Goal: Transaction & Acquisition: Purchase product/service

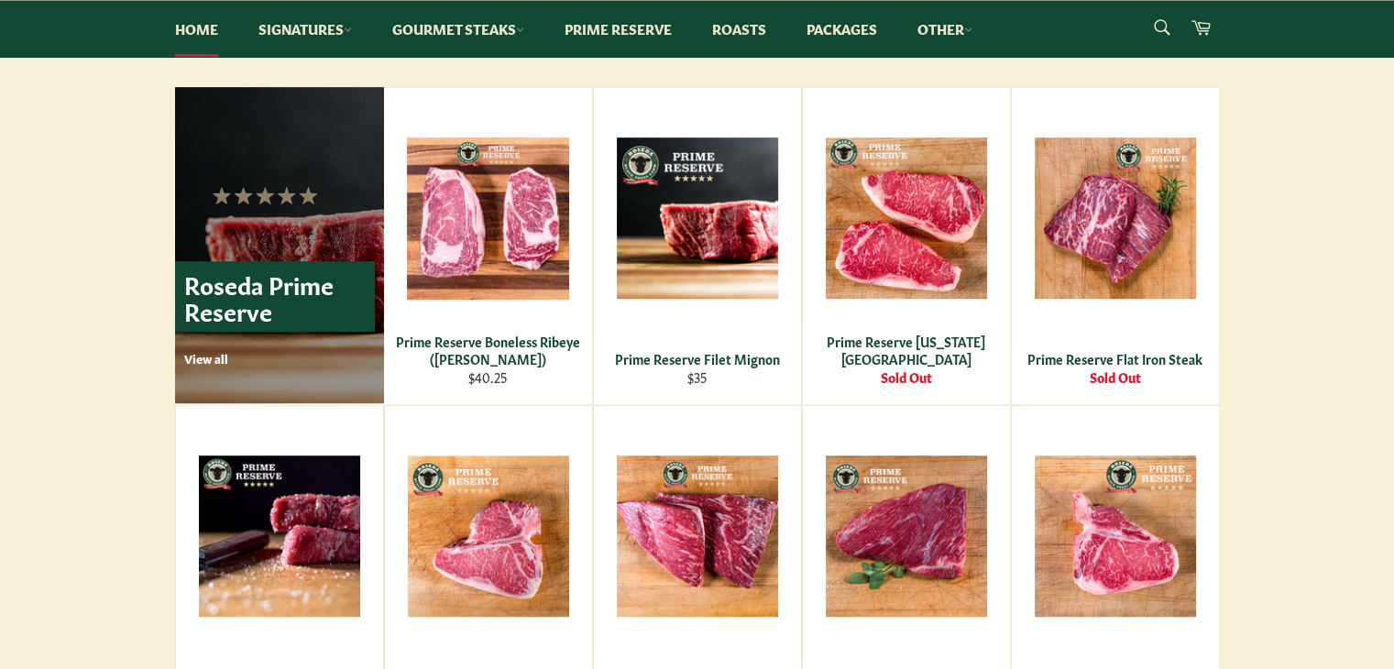
scroll to position [1100, 0]
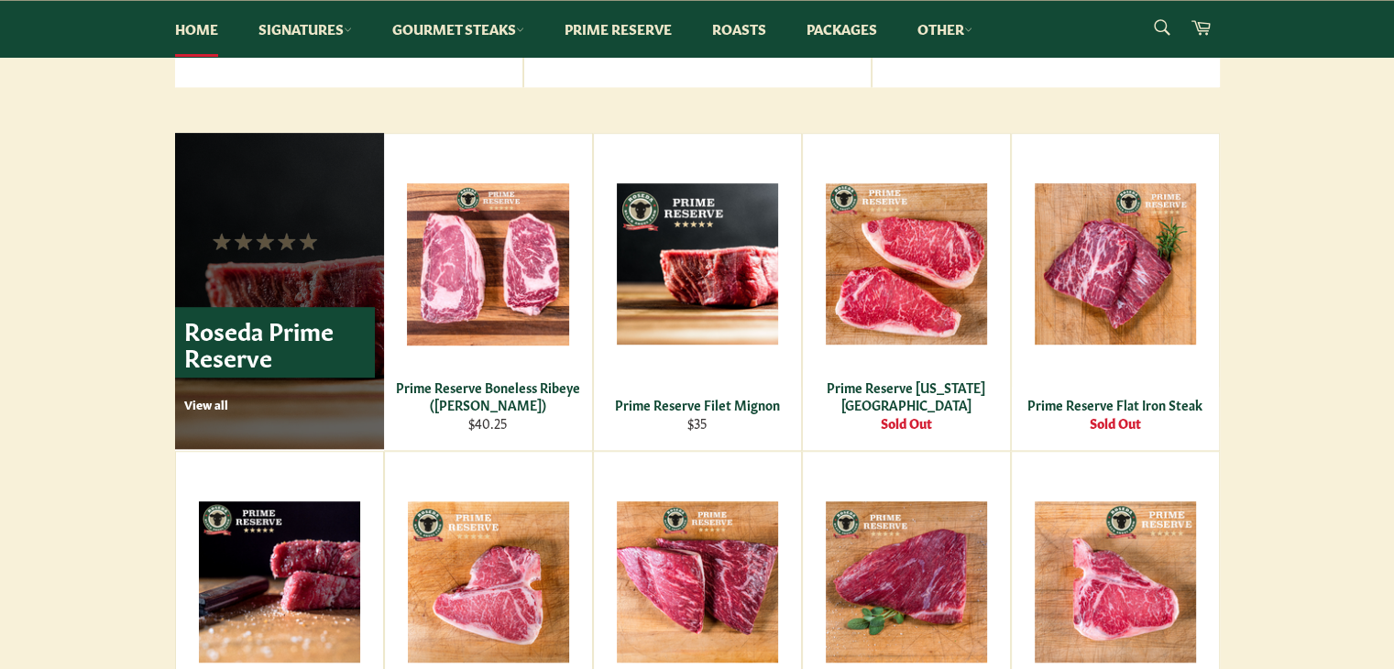
click at [199, 401] on p "View all" at bounding box center [279, 404] width 191 height 17
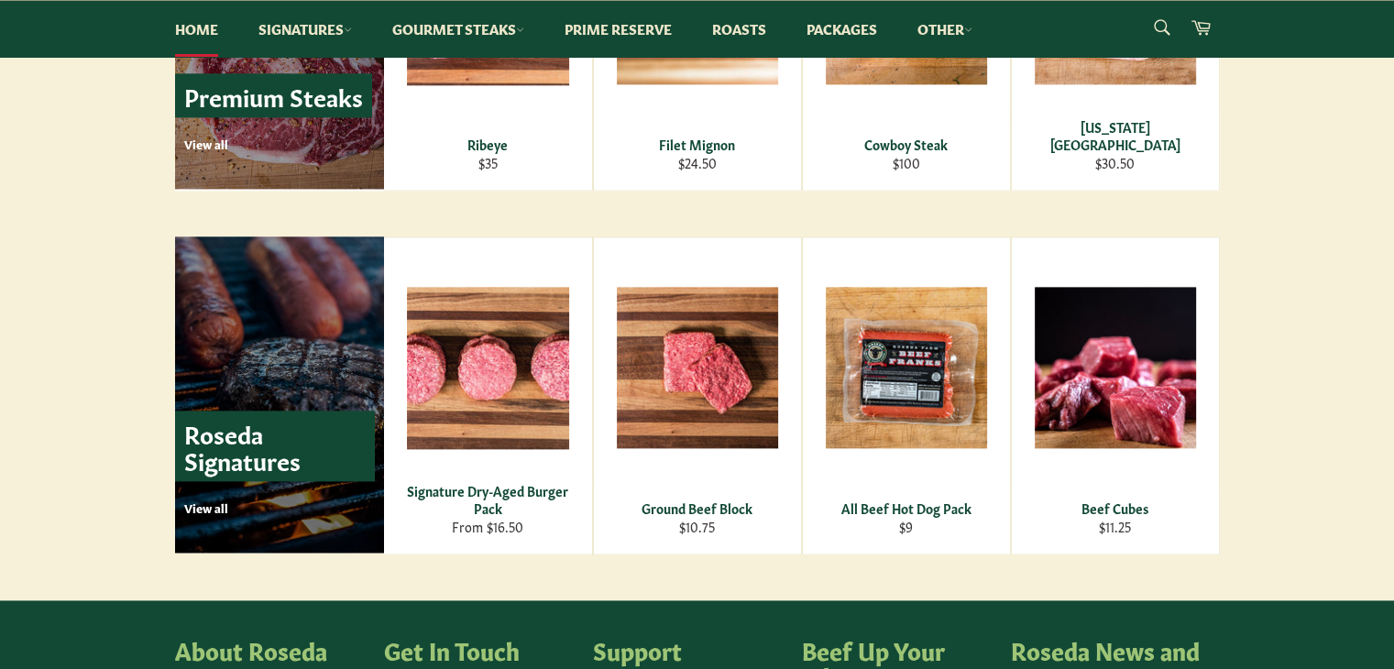
scroll to position [2109, 0]
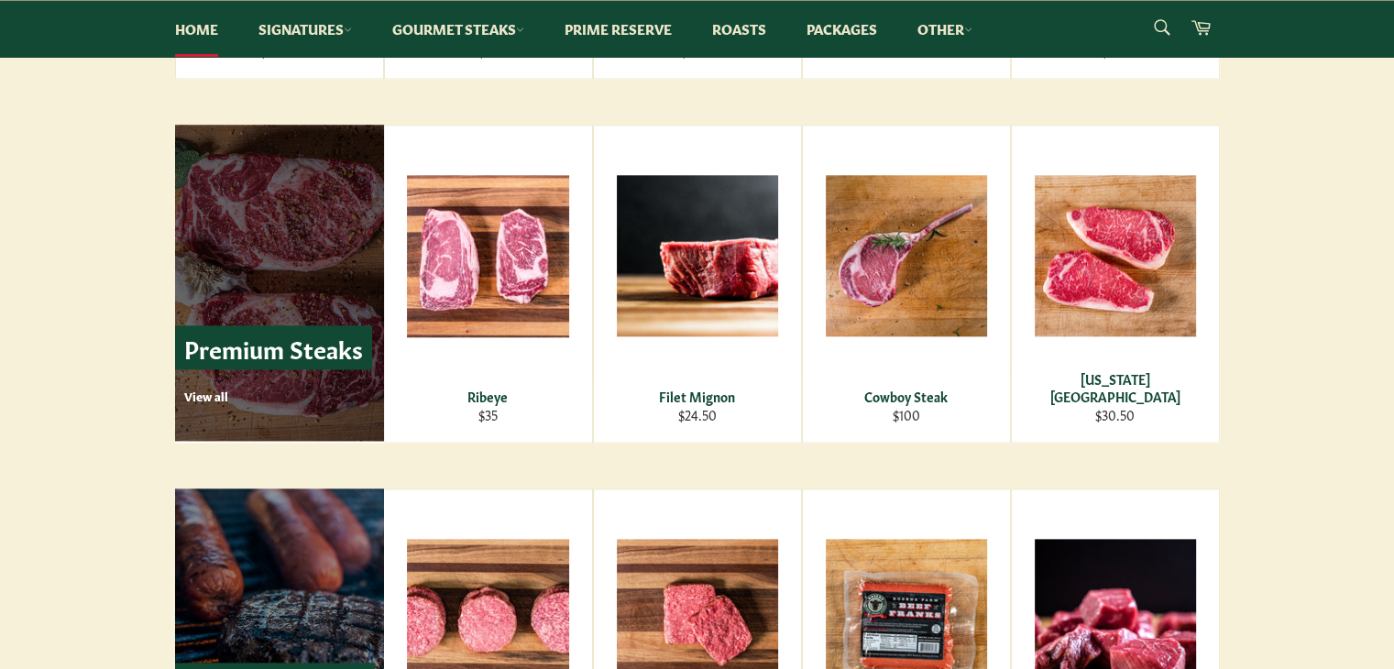
click at [206, 395] on p "View all" at bounding box center [278, 396] width 188 height 17
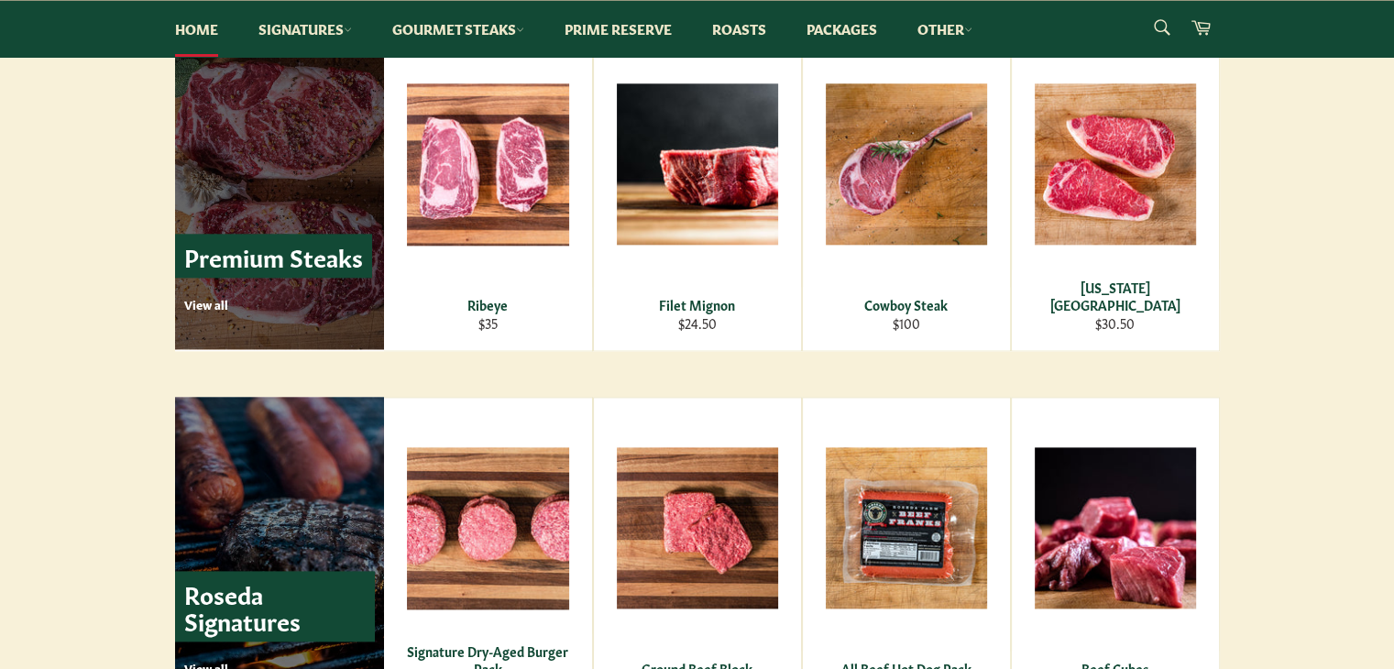
scroll to position [2384, 0]
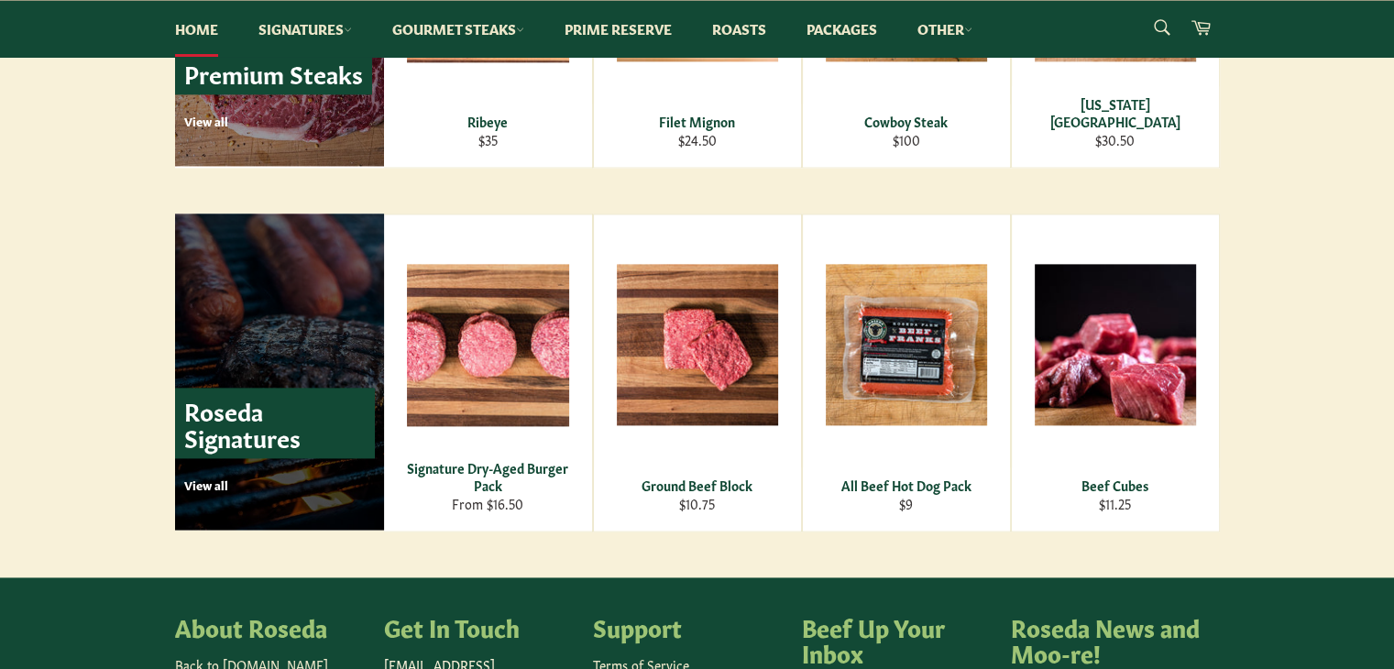
click at [220, 478] on p "View all" at bounding box center [279, 485] width 191 height 17
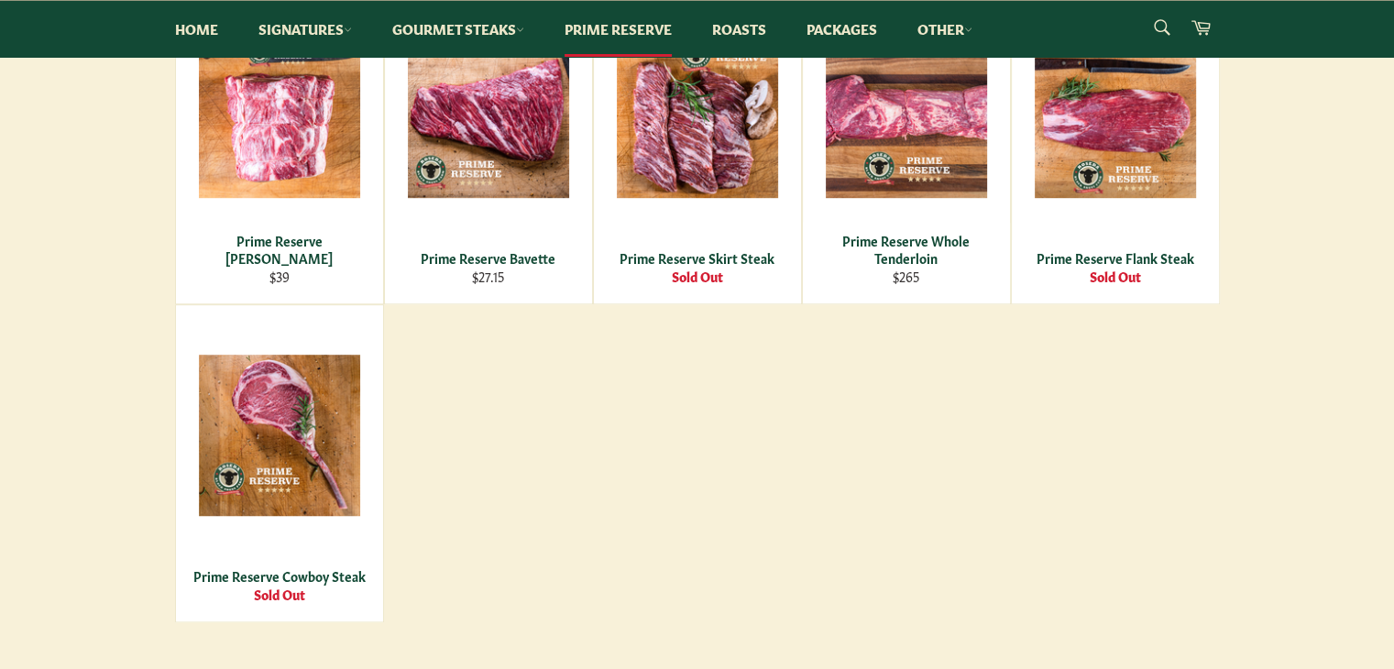
scroll to position [1100, 0]
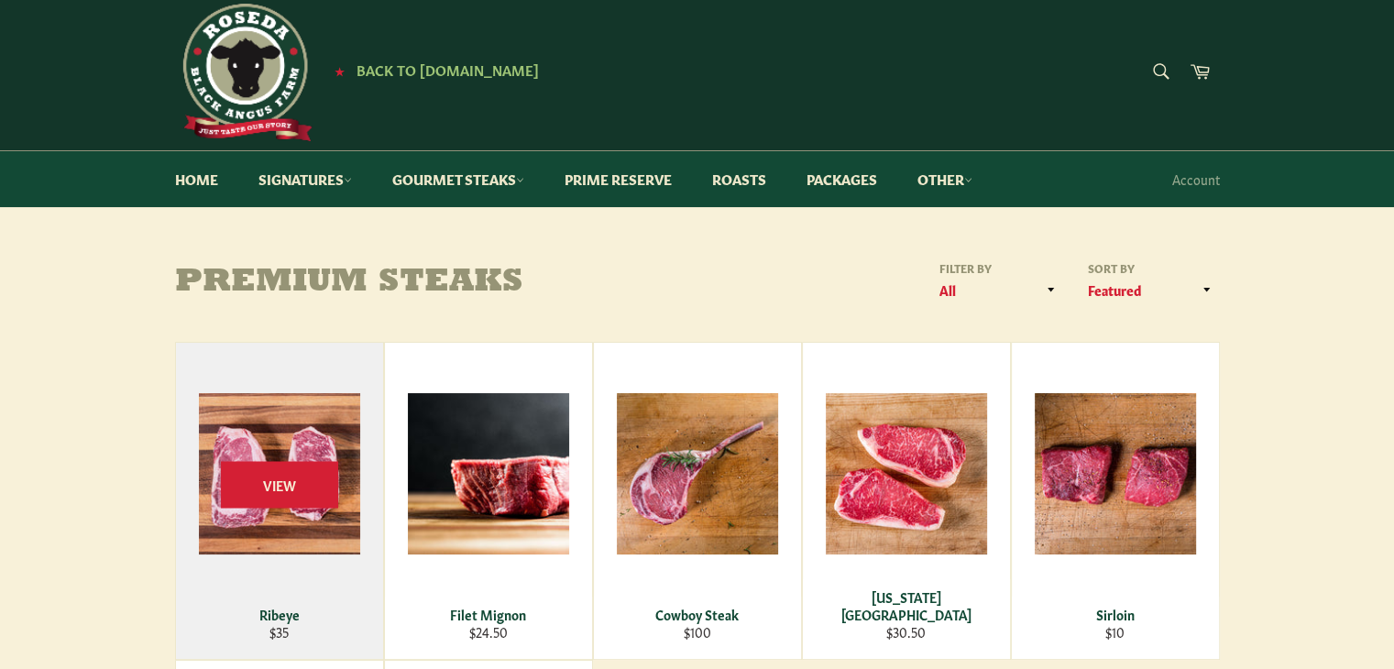
scroll to position [367, 0]
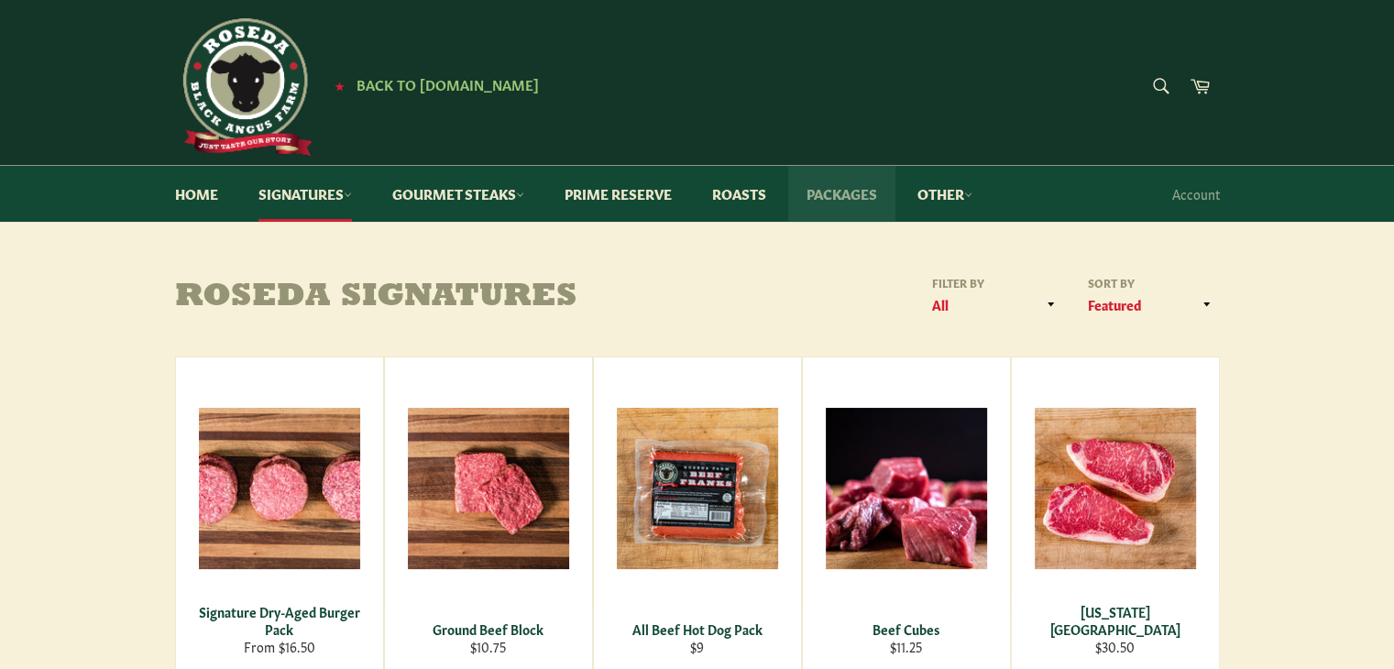
click at [847, 198] on link "Packages" at bounding box center [841, 194] width 107 height 56
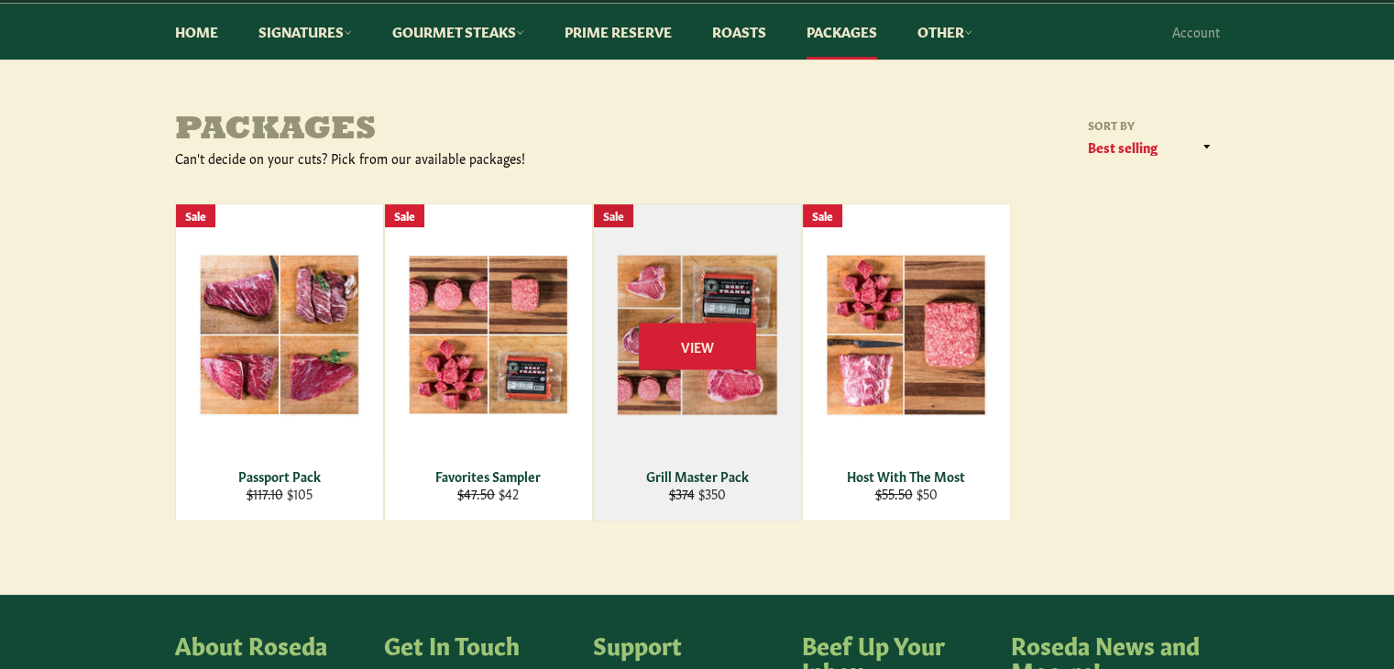
scroll to position [183, 0]
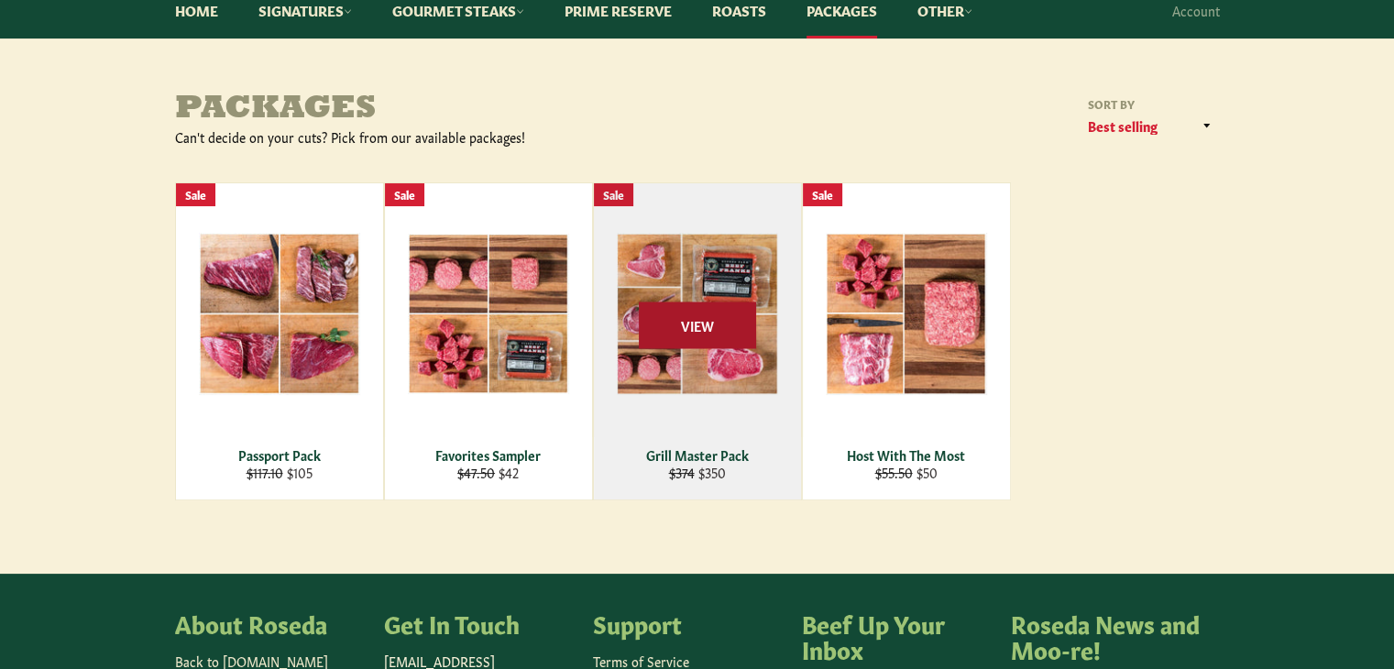
click at [682, 324] on span "View" at bounding box center [697, 325] width 117 height 47
